Goal: Complete application form

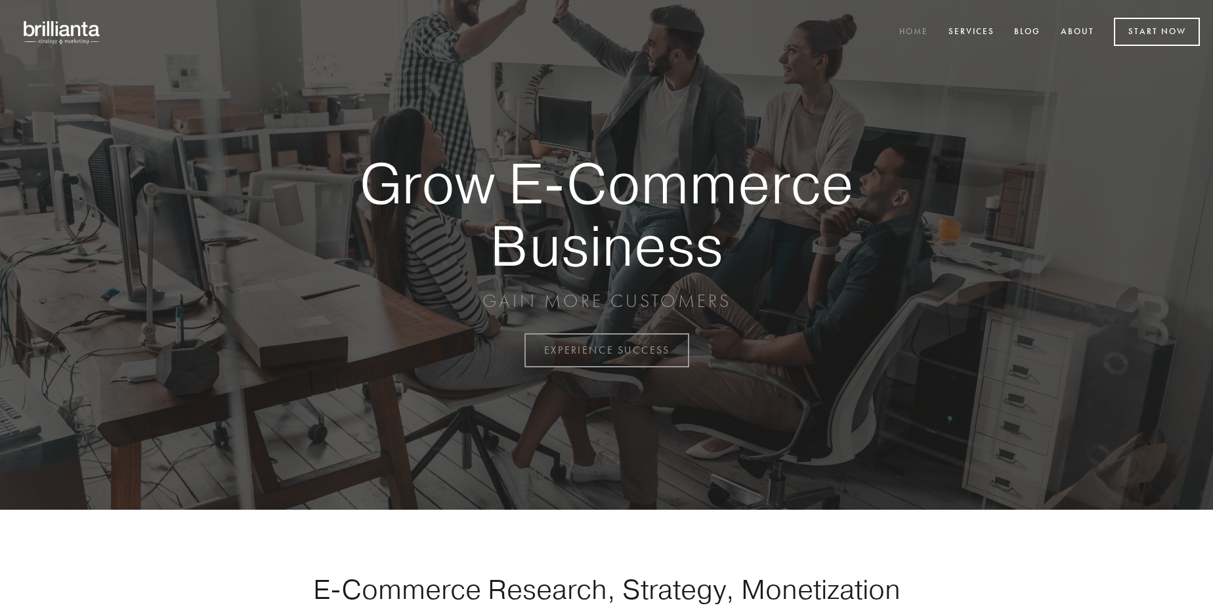
scroll to position [3440, 0]
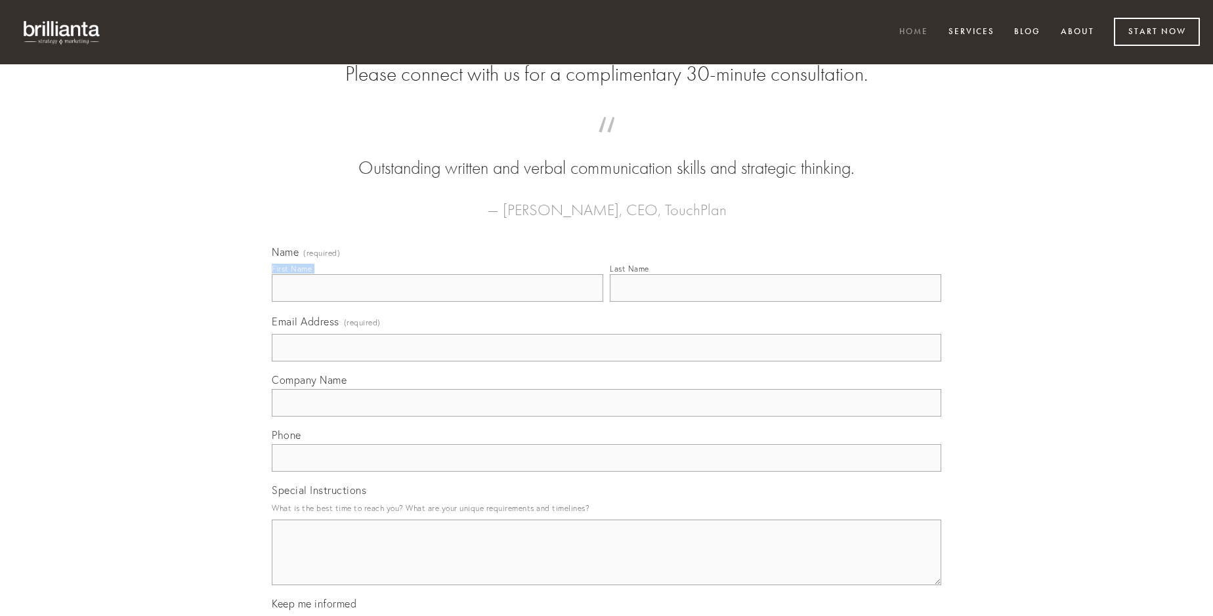
type input "[PERSON_NAME]"
click at [775, 302] on input "Last Name" at bounding box center [775, 288] width 331 height 28
type input "[PERSON_NAME]"
click at [606, 362] on input "Email Address (required)" at bounding box center [606, 348] width 669 height 28
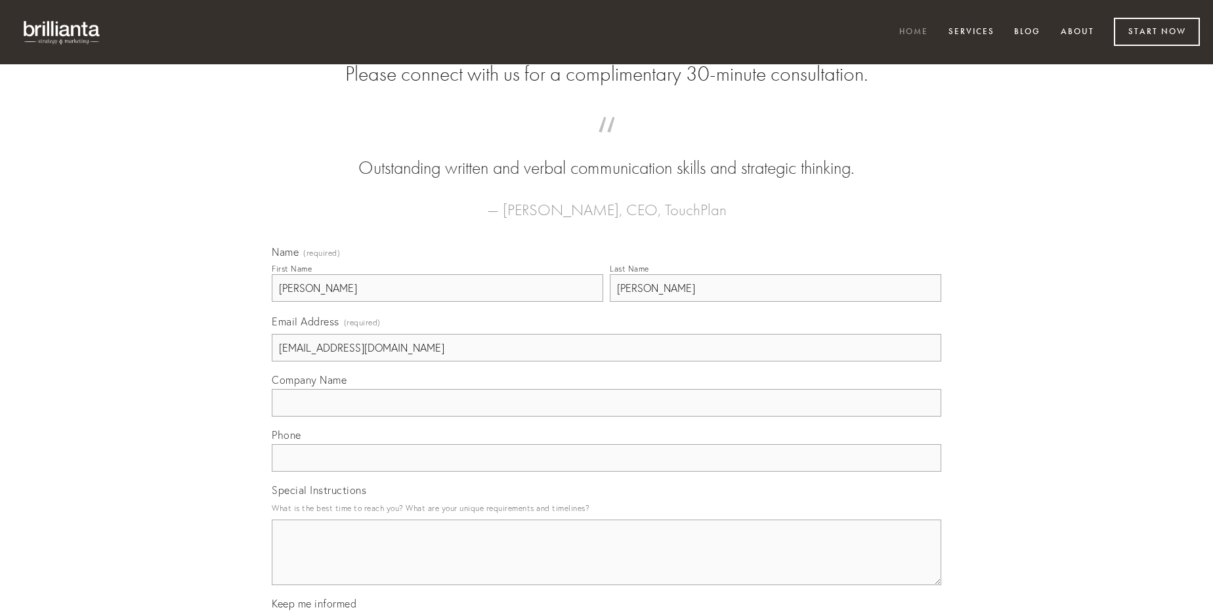
type input "[EMAIL_ADDRESS][DOMAIN_NAME]"
click at [606, 417] on input "Company Name" at bounding box center [606, 403] width 669 height 28
type input "voluntarius"
click at [606, 472] on input "text" at bounding box center [606, 458] width 669 height 28
click at [606, 564] on textarea "Special Instructions" at bounding box center [606, 553] width 669 height 66
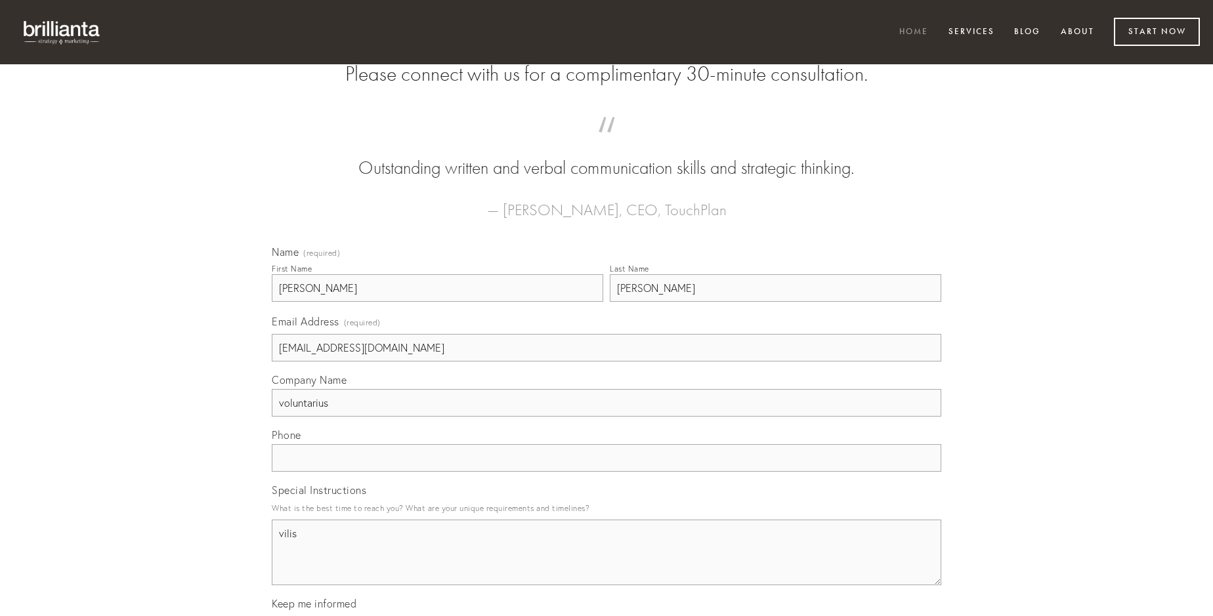
type textarea "vilis"
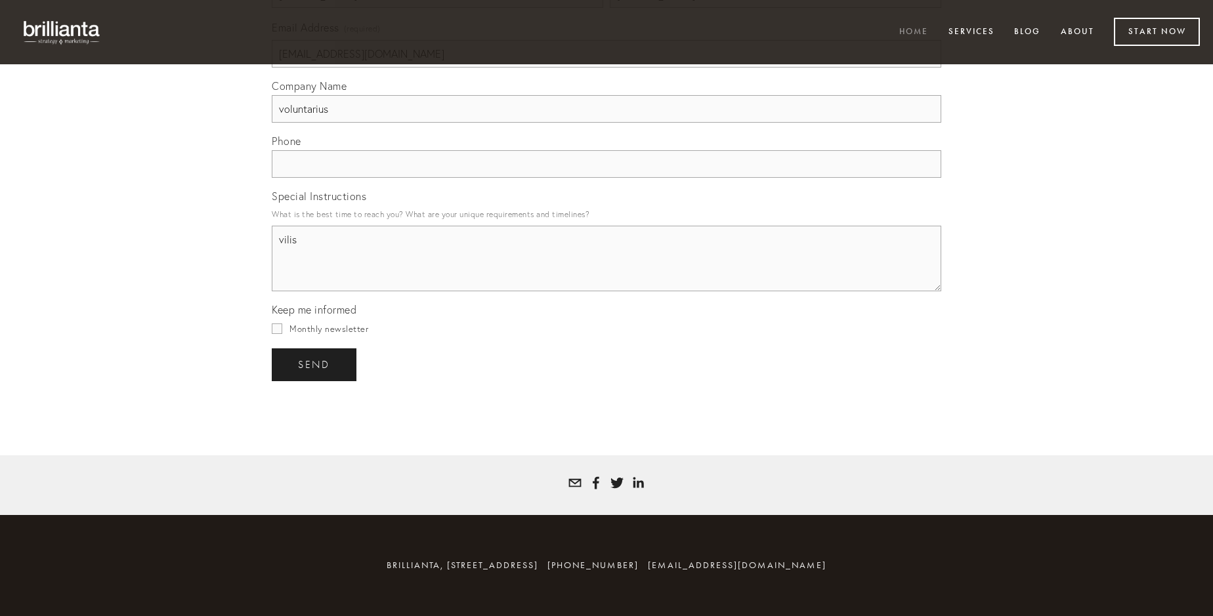
click at [315, 364] on span "send" at bounding box center [314, 365] width 32 height 12
